Goal: Navigation & Orientation: Find specific page/section

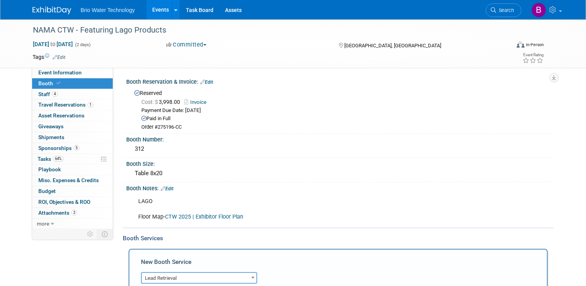
select select "7"
select select "2"
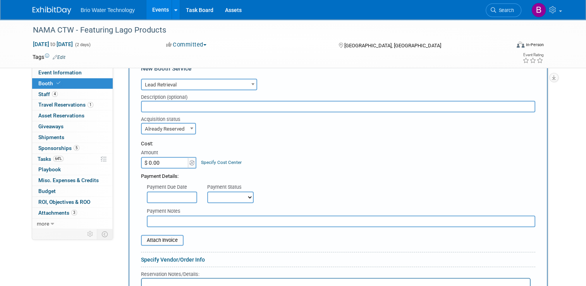
scroll to position [196, 0]
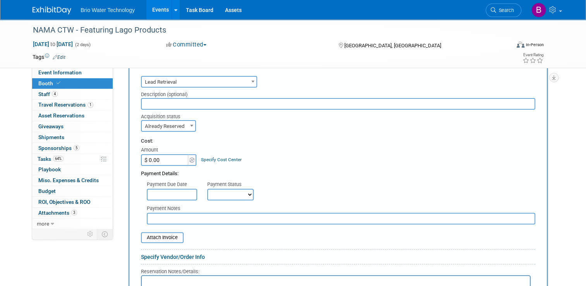
click at [157, 160] on input "$ 0.00" at bounding box center [165, 160] width 48 height 12
type input "$ 640.00"
click at [242, 194] on select "Not Paid Yet Partially Paid Paid in Full" at bounding box center [230, 194] width 46 height 12
select select "1"
click at [207, 188] on select "Not Paid Yet Partially Paid Paid in Full" at bounding box center [230, 194] width 46 height 12
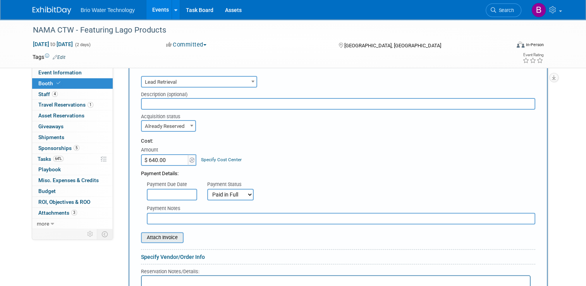
click at [164, 233] on input "file" at bounding box center [137, 237] width 92 height 9
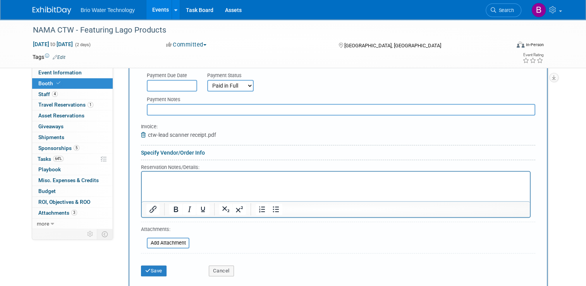
scroll to position [306, 0]
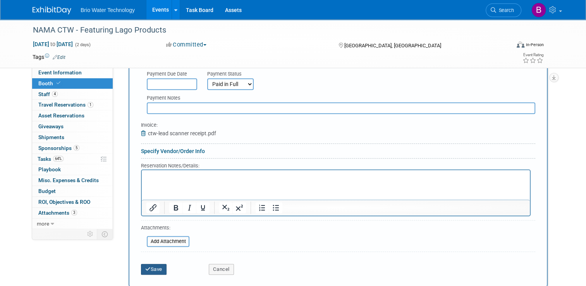
click at [147, 265] on button "Save" at bounding box center [154, 269] width 26 height 11
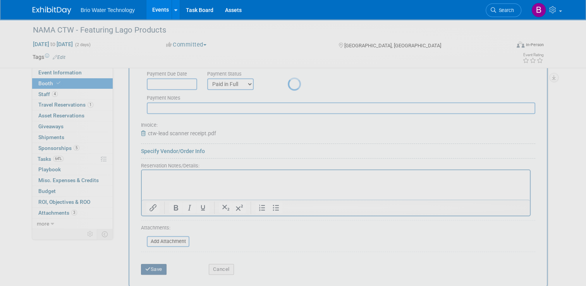
scroll to position [97, 0]
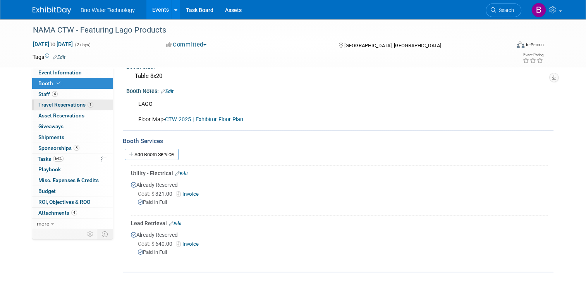
click at [48, 106] on span "Travel Reservations 1" at bounding box center [65, 104] width 55 height 6
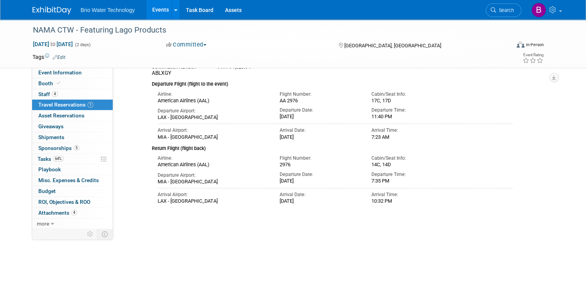
scroll to position [0, 0]
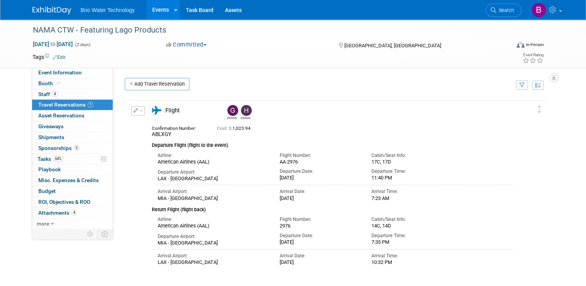
click at [139, 110] on span "button" at bounding box center [140, 111] width 3 height 2
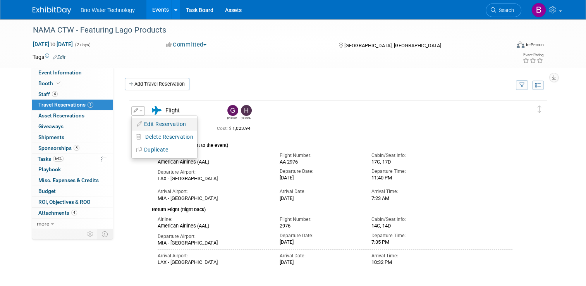
click at [141, 122] on button "Edit Reservation" at bounding box center [164, 123] width 65 height 11
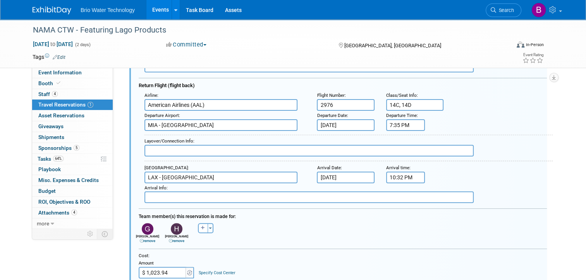
scroll to position [209, 0]
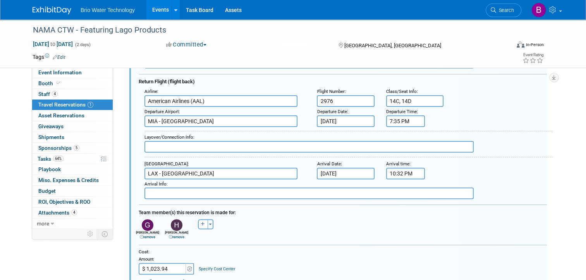
click at [144, 235] on link "remove" at bounding box center [147, 237] width 15 height 4
click at [164, 264] on input "$ 1,023.94" at bounding box center [163, 269] width 48 height 12
type input "$ 511.00"
click at [270, 257] on div "Cost: Amount $ 511.00 Specify Cost Center Cost Center -- Not Specified --" at bounding box center [343, 261] width 408 height 26
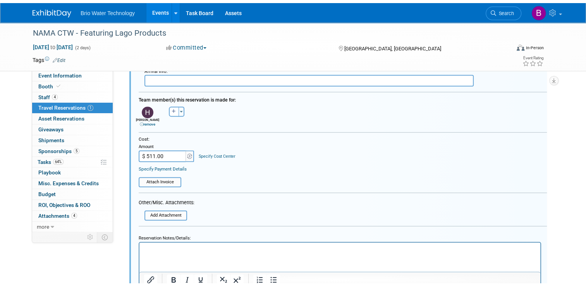
scroll to position [373, 0]
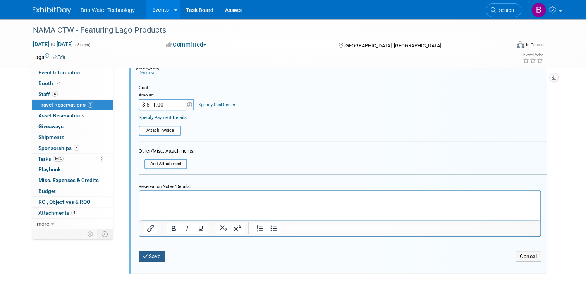
click at [153, 251] on button "Save" at bounding box center [152, 255] width 26 height 11
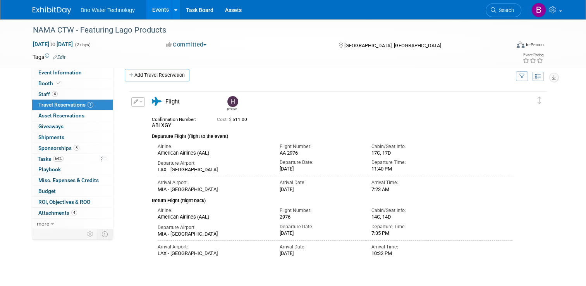
scroll to position [0, 0]
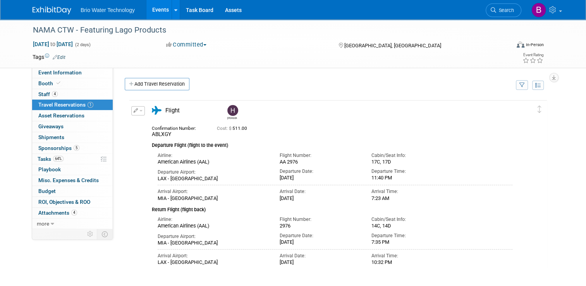
click at [156, 10] on link "Events" at bounding box center [160, 9] width 28 height 19
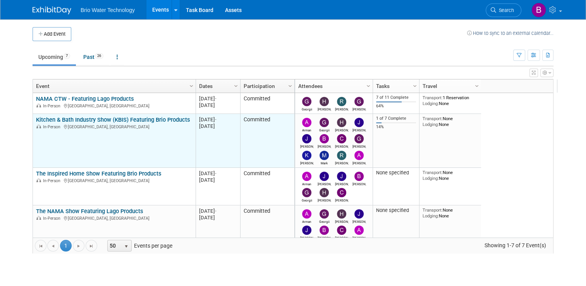
click at [83, 120] on link "Kitchen & Bath Industry Show (KBIS) Featuring Brio Products" at bounding box center [113, 119] width 154 height 7
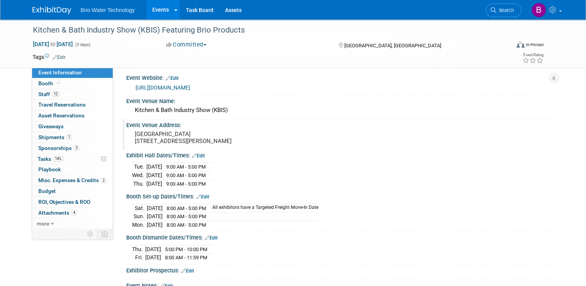
scroll to position [3, 0]
click at [38, 94] on span "Staff 12" at bounding box center [48, 94] width 21 height 6
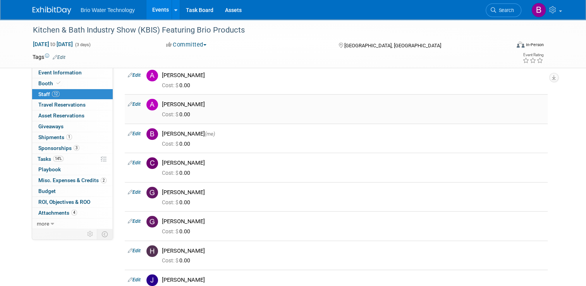
scroll to position [28, 0]
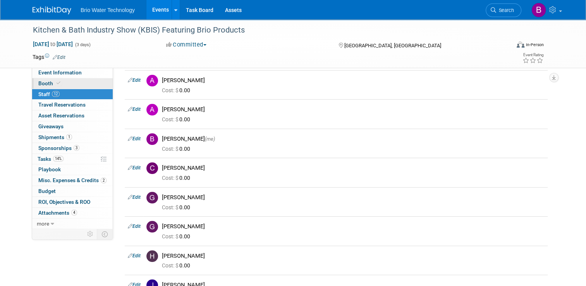
click at [38, 84] on span "Booth" at bounding box center [50, 83] width 24 height 6
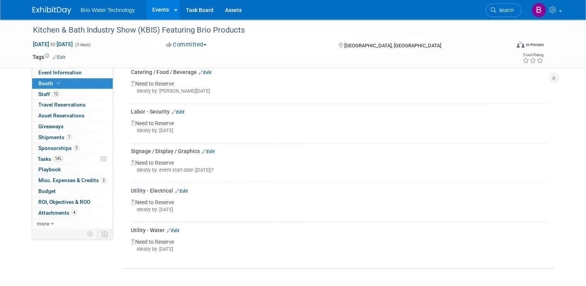
scroll to position [231, 0]
click at [41, 105] on span "Travel Reservations 0" at bounding box center [61, 104] width 47 height 6
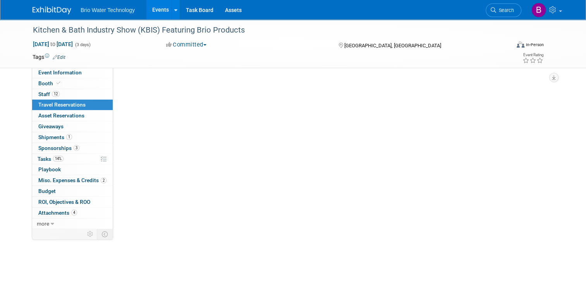
scroll to position [0, 0]
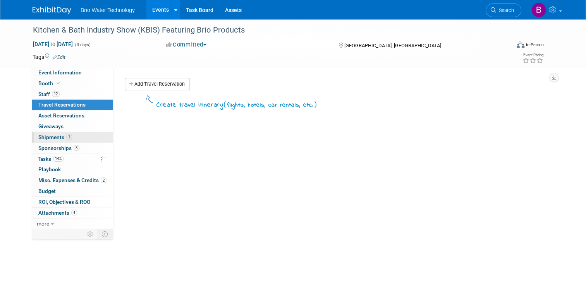
click at [39, 134] on span "Shipments 1" at bounding box center [55, 137] width 34 height 6
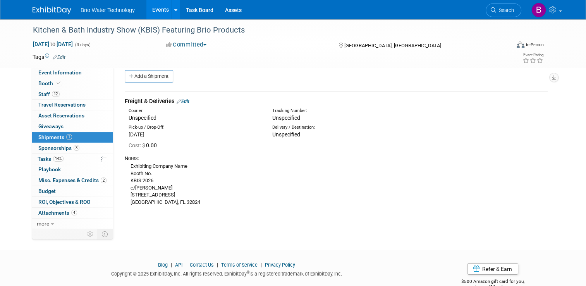
scroll to position [9, 0]
click at [45, 146] on span "Sponsorships 3" at bounding box center [58, 148] width 41 height 6
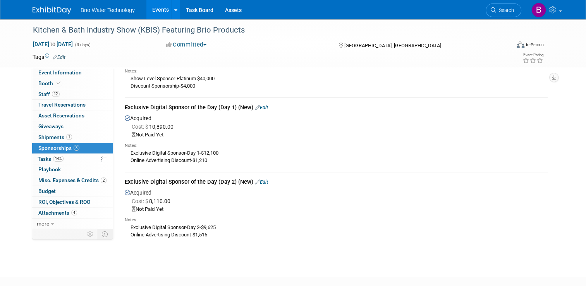
scroll to position [79, 0]
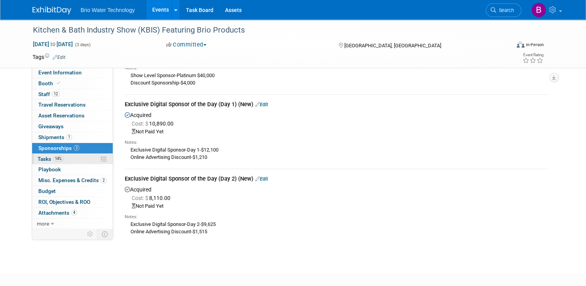
click at [42, 157] on span "Tasks 14%" at bounding box center [51, 159] width 26 height 6
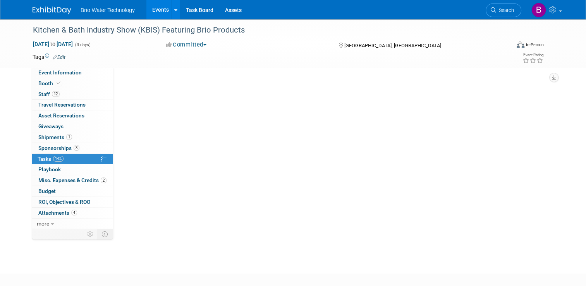
scroll to position [0, 0]
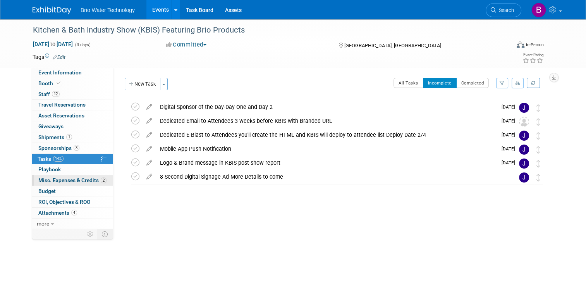
click at [49, 180] on span "Misc. Expenses & Credits 2" at bounding box center [72, 180] width 68 height 6
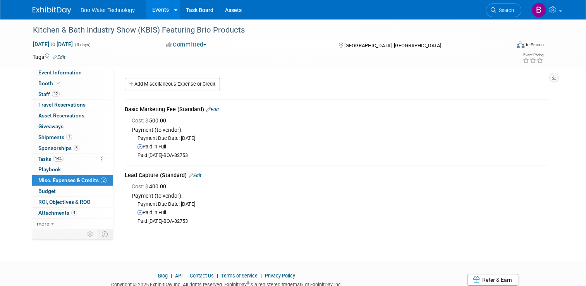
click at [260, 213] on div "Paid in Full" at bounding box center [342, 212] width 410 height 7
click at [38, 84] on span "Booth" at bounding box center [50, 83] width 24 height 6
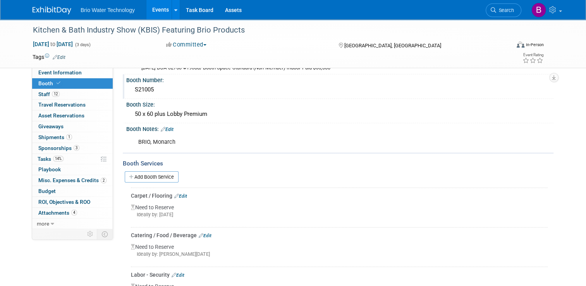
scroll to position [67, 0]
click at [245, 162] on div "Booth Services" at bounding box center [338, 164] width 430 height 9
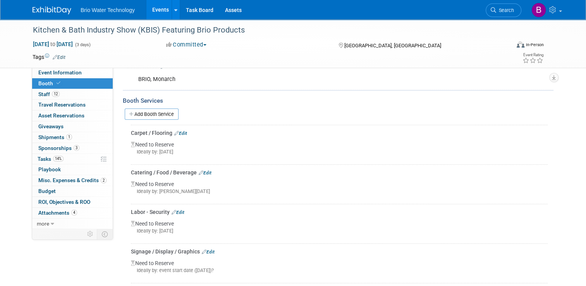
scroll to position [130, 0]
click at [252, 176] on div "Need to Reserve Ideally by: Mon. Feb 2, 2026" at bounding box center [339, 188] width 416 height 25
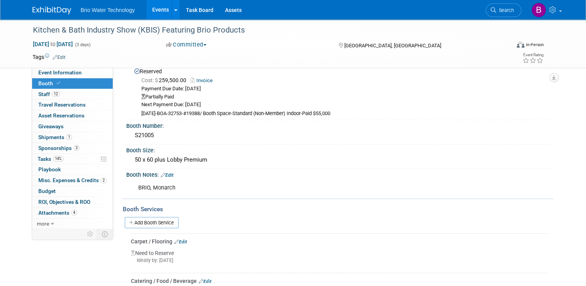
scroll to position [23, 0]
click at [522, 180] on div "BRIO, Monarch X" at bounding box center [339, 186] width 427 height 18
click at [39, 188] on span "Budget" at bounding box center [46, 191] width 17 height 6
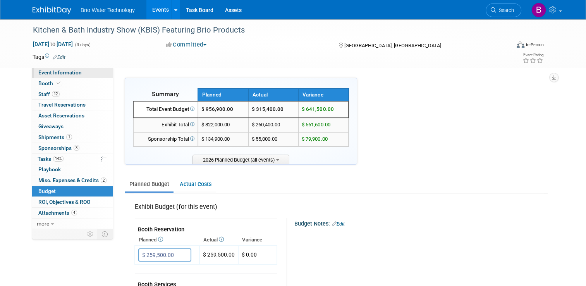
click at [45, 73] on span "Event Information" at bounding box center [59, 72] width 43 height 6
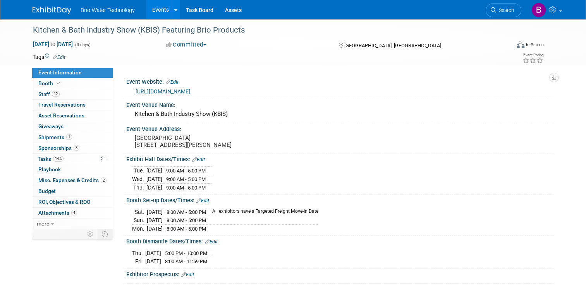
click at [419, 171] on div "Tue. Feb 17, 2026 9:00 AM - 5:00 PM Wed. Feb 18, 2026 9:00 AM - 5:00 PM Thu." at bounding box center [339, 177] width 415 height 27
click at [156, 5] on link "Events" at bounding box center [160, 9] width 28 height 19
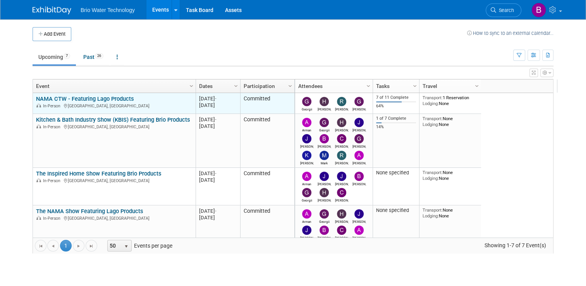
click at [68, 97] on link "NAMA CTW - Featuring Lago Products" at bounding box center [85, 98] width 98 height 7
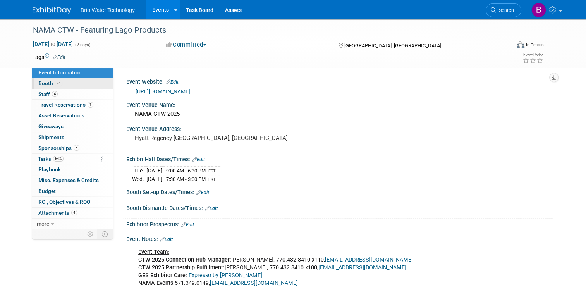
click at [39, 80] on span "Booth" at bounding box center [50, 83] width 24 height 6
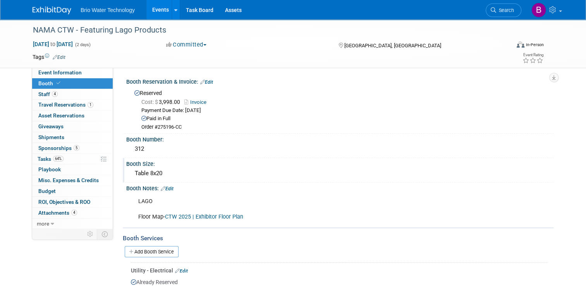
click at [148, 171] on div "Table 8x20" at bounding box center [339, 173] width 415 height 12
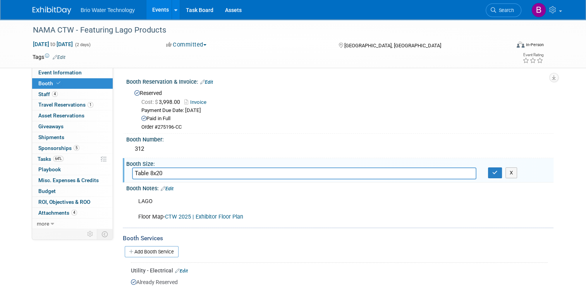
click at [147, 170] on input "Table 8x20" at bounding box center [304, 173] width 344 height 12
type input "Table 10x20"
click at [497, 170] on icon "button" at bounding box center [494, 172] width 5 height 5
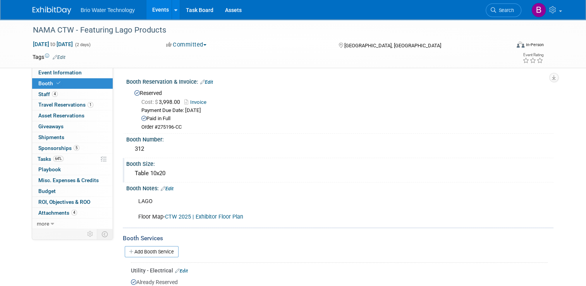
click at [206, 210] on div "LAGO Floor Map- CTW 2025 | Exhibitor Floor Plan" at bounding box center [301, 209] width 337 height 31
click at [202, 214] on link "CTW 2025 | Exhibitor Floor Plan" at bounding box center [204, 216] width 78 height 7
click at [336, 171] on div "Table 10x20" at bounding box center [339, 173] width 415 height 12
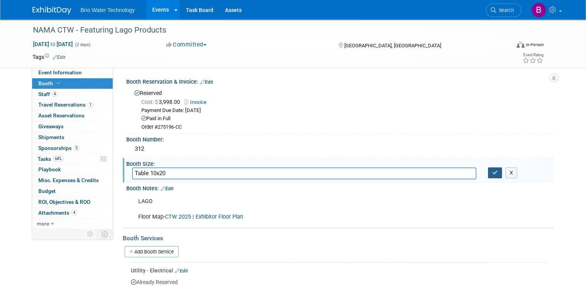
click at [497, 173] on icon "button" at bounding box center [494, 172] width 5 height 5
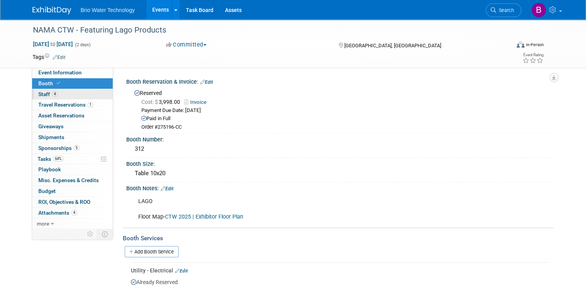
click at [39, 92] on span "Staff 4" at bounding box center [47, 94] width 19 height 6
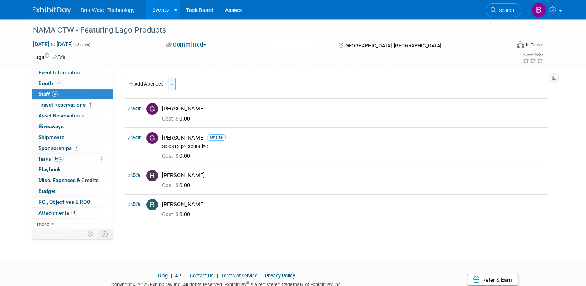
click at [168, 82] on button "Toggle Dropdown" at bounding box center [172, 84] width 8 height 12
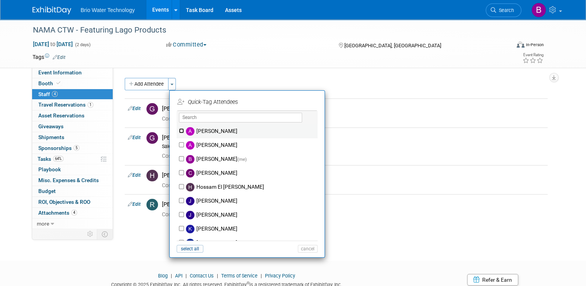
click at [179, 130] on input "[PERSON_NAME]" at bounding box center [181, 130] width 5 height 5
checkbox input "true"
click at [300, 101] on button "Apply" at bounding box center [305, 101] width 24 height 11
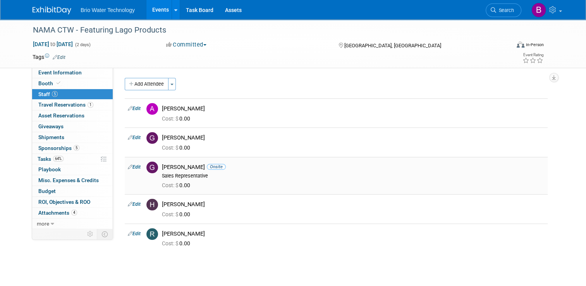
click at [132, 165] on link "Edit" at bounding box center [134, 166] width 13 height 5
select select "949769f8-c925-4411-8031-8fb2292f3f5e"
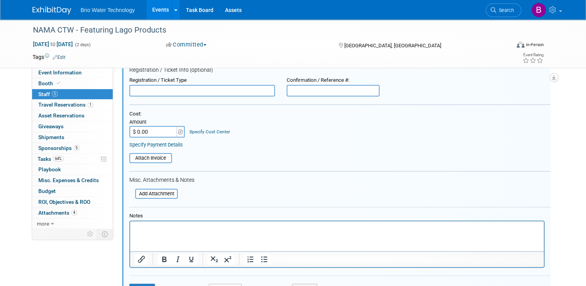
scroll to position [234, 0]
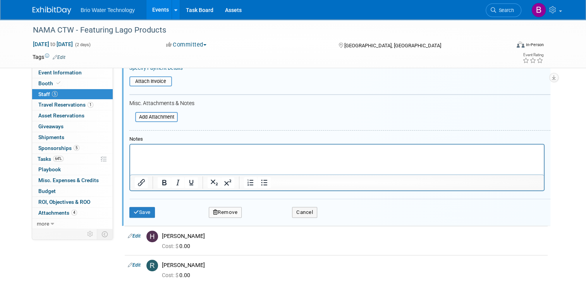
click at [214, 210] on button "Remove" at bounding box center [225, 212] width 33 height 11
click at [260, 217] on icon at bounding box center [262, 216] width 5 height 4
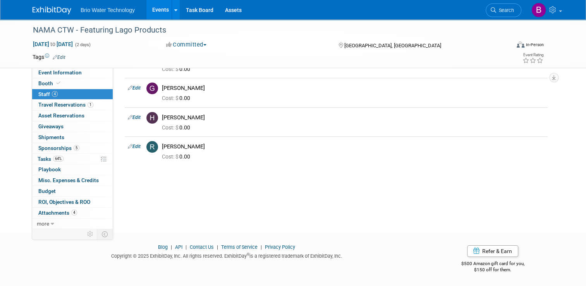
scroll to position [0, 0]
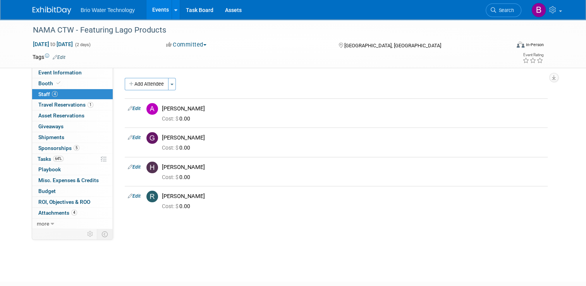
click at [158, 10] on link "Events" at bounding box center [160, 9] width 28 height 19
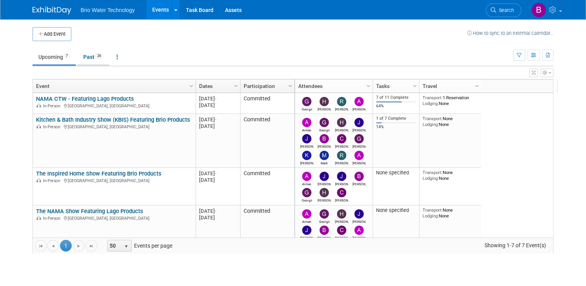
click at [86, 56] on link "Past 26" at bounding box center [93, 57] width 32 height 15
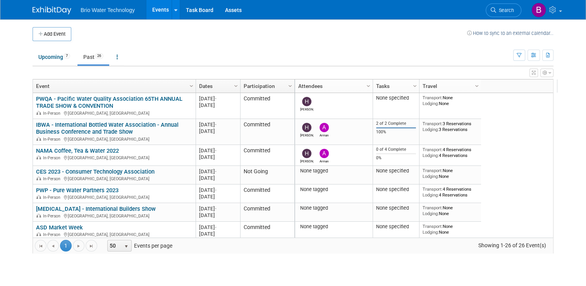
click at [215, 85] on link "Dates" at bounding box center [217, 85] width 36 height 13
click at [233, 83] on span "Column Settings" at bounding box center [236, 86] width 6 height 6
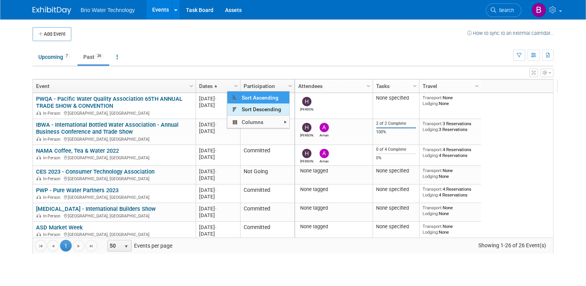
click at [242, 109] on span "Sort Descending" at bounding box center [258, 109] width 62 height 12
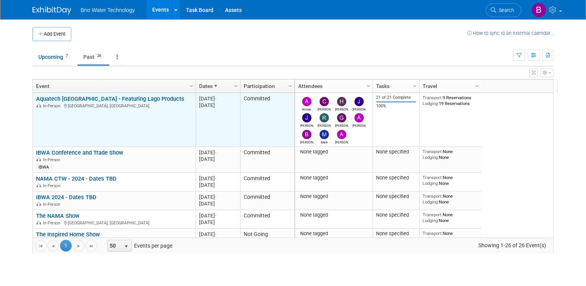
click at [135, 97] on link "Aquatech [GEOGRAPHIC_DATA] - Featuring Lago Products" at bounding box center [110, 98] width 148 height 7
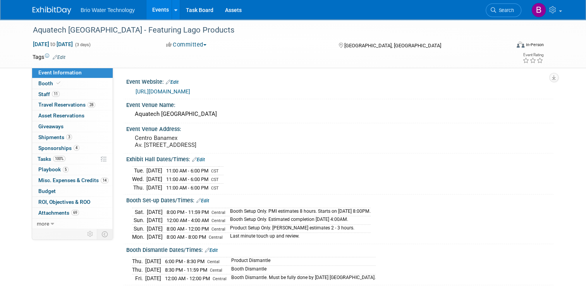
click at [163, 7] on link "Events" at bounding box center [160, 9] width 28 height 19
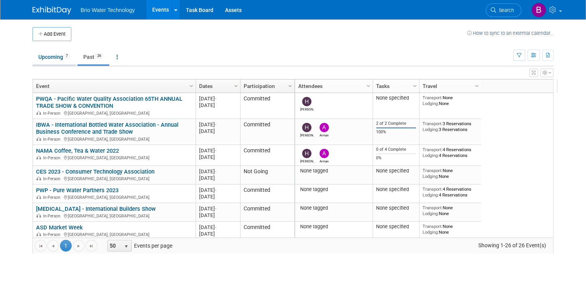
click at [51, 56] on link "Upcoming 7" at bounding box center [54, 57] width 43 height 15
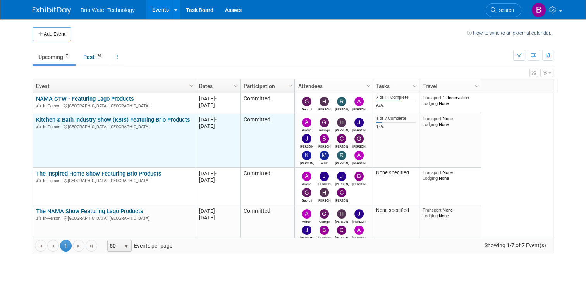
click at [97, 120] on link "Kitchen & Bath Industry Show (KBIS) Featuring Brio Products" at bounding box center [113, 119] width 154 height 7
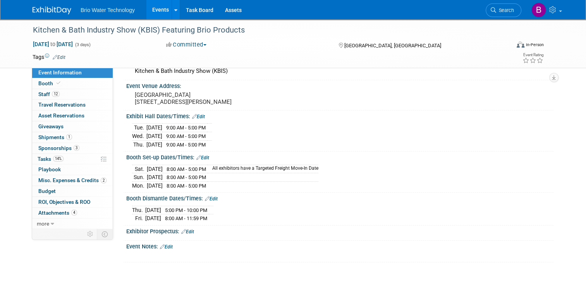
scroll to position [43, 0]
click at [42, 81] on span "Booth" at bounding box center [50, 83] width 24 height 6
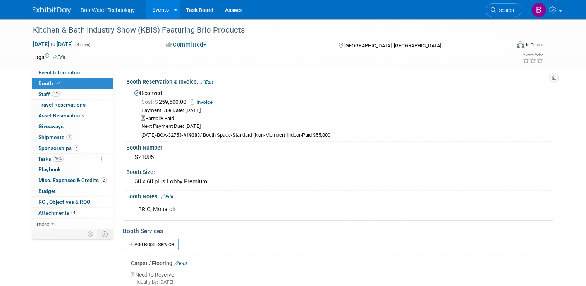
click at [151, 12] on link "Events" at bounding box center [160, 9] width 28 height 19
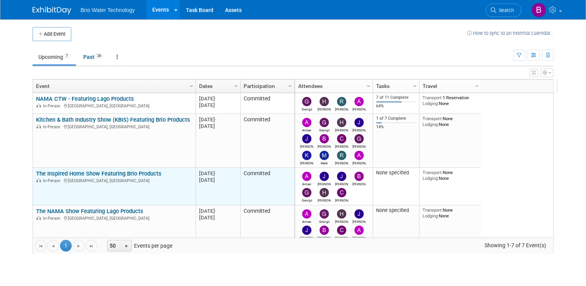
click at [134, 173] on link "The Inspired Home Show Featuring Brio Products" at bounding box center [98, 173] width 125 height 7
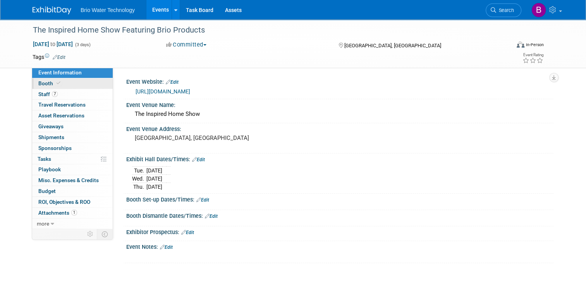
click at [40, 83] on span "Booth" at bounding box center [50, 83] width 24 height 6
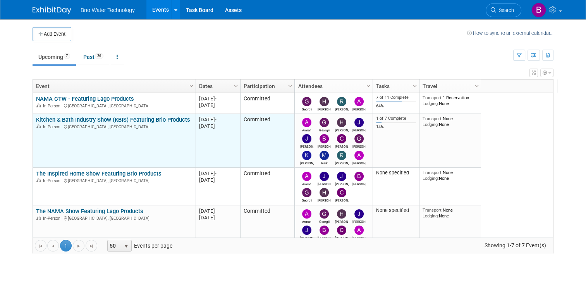
scroll to position [46, 0]
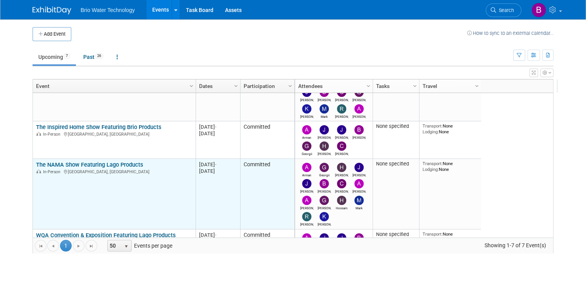
click at [72, 165] on link "The NAMA Show Featuring Lago Products" at bounding box center [89, 164] width 107 height 7
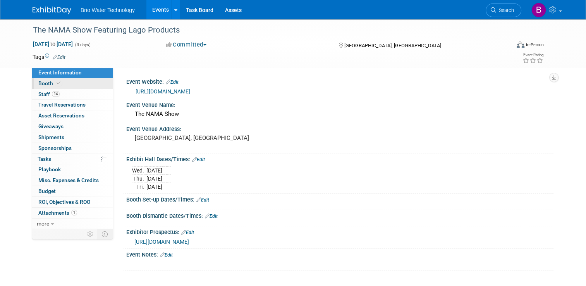
click at [38, 82] on span "Booth" at bounding box center [50, 83] width 24 height 6
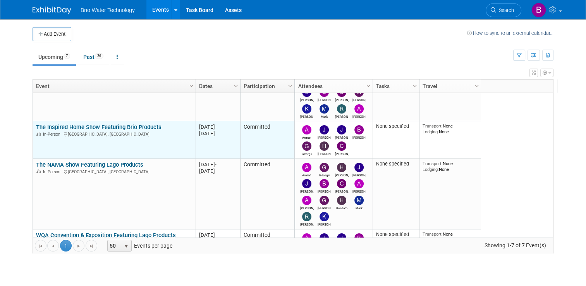
scroll to position [93, 0]
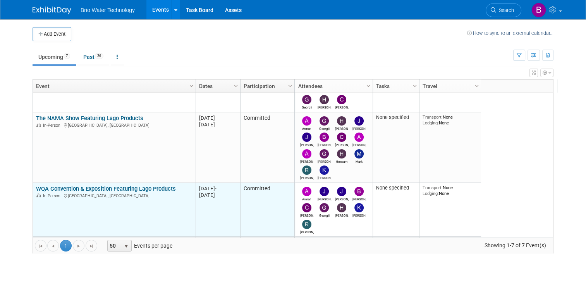
click at [60, 187] on link "WQA Convention & Exposition Featuring Lago Products" at bounding box center [106, 188] width 140 height 7
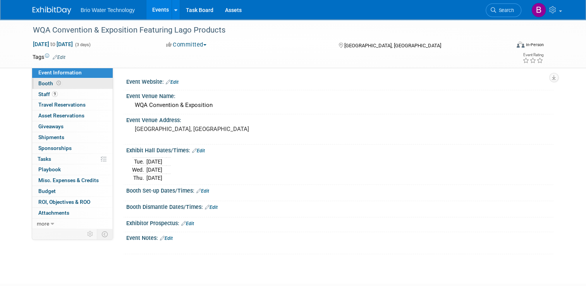
click at [32, 82] on link "Booth" at bounding box center [72, 83] width 80 height 10
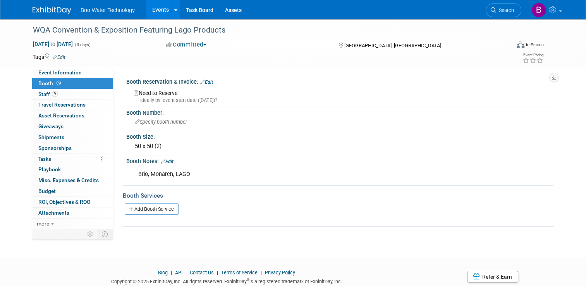
click at [156, 8] on link "Events" at bounding box center [160, 9] width 28 height 19
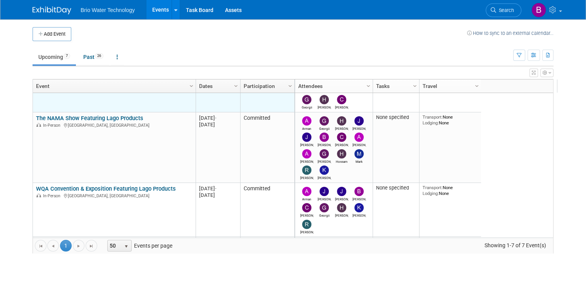
scroll to position [139, 0]
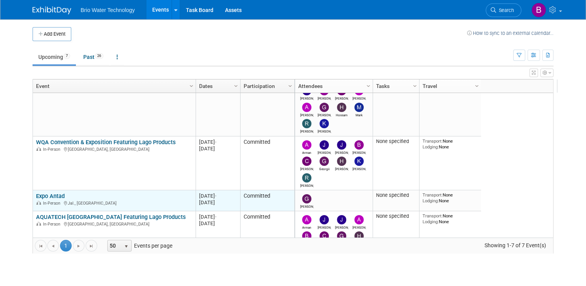
click at [49, 192] on link "Expo Antad" at bounding box center [50, 195] width 29 height 7
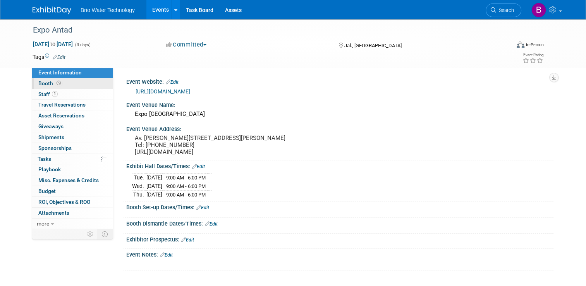
click at [43, 82] on span "Booth" at bounding box center [50, 83] width 24 height 6
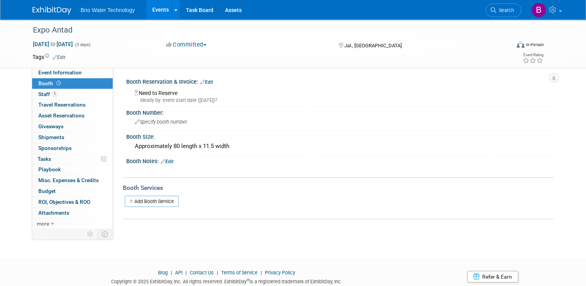
click at [153, 15] on link "Events" at bounding box center [160, 9] width 28 height 19
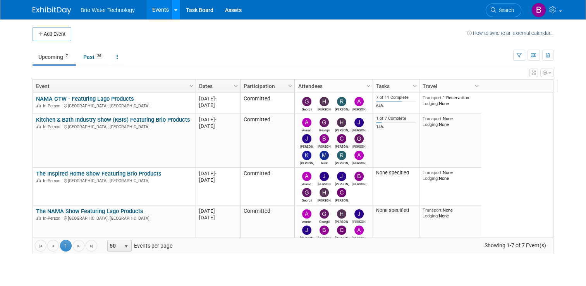
click at [174, 10] on icon at bounding box center [175, 10] width 3 height 5
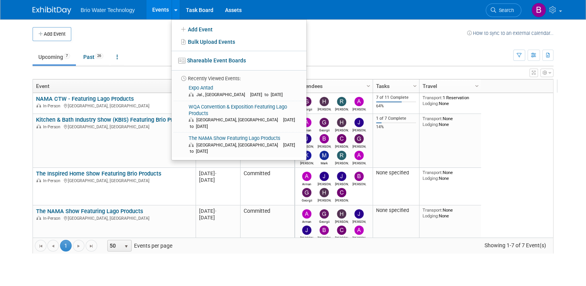
click at [144, 36] on td at bounding box center [269, 34] width 396 height 14
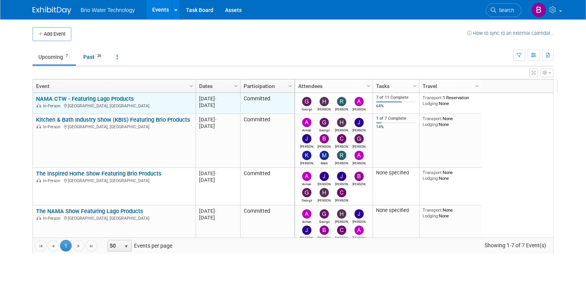
click at [106, 100] on link "NAMA CTW - Featuring Lago Products" at bounding box center [85, 98] width 98 height 7
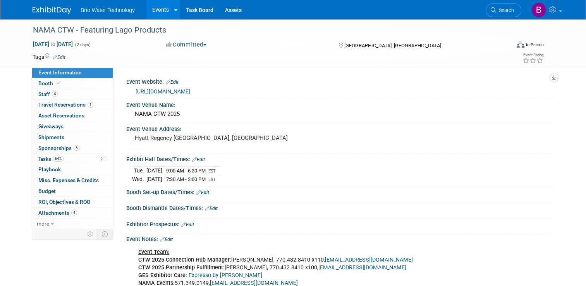
click at [150, 89] on link "[URL][DOMAIN_NAME]" at bounding box center [162, 91] width 55 height 6
click at [155, 10] on link "Events" at bounding box center [160, 9] width 28 height 19
